Goal: Task Accomplishment & Management: Use online tool/utility

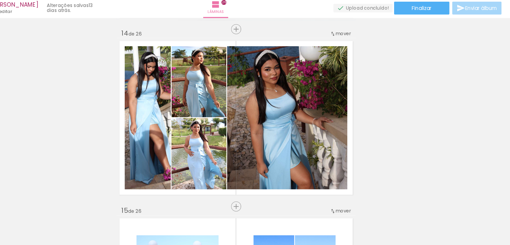
scroll to position [2154, 0]
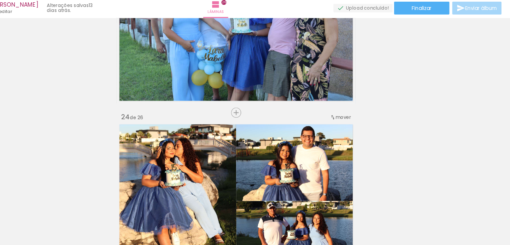
scroll to position [3722, 0]
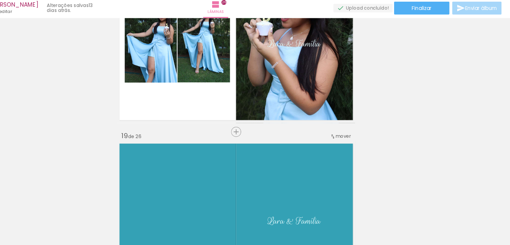
scroll to position [2877, 0]
